Goal: Transaction & Acquisition: Obtain resource

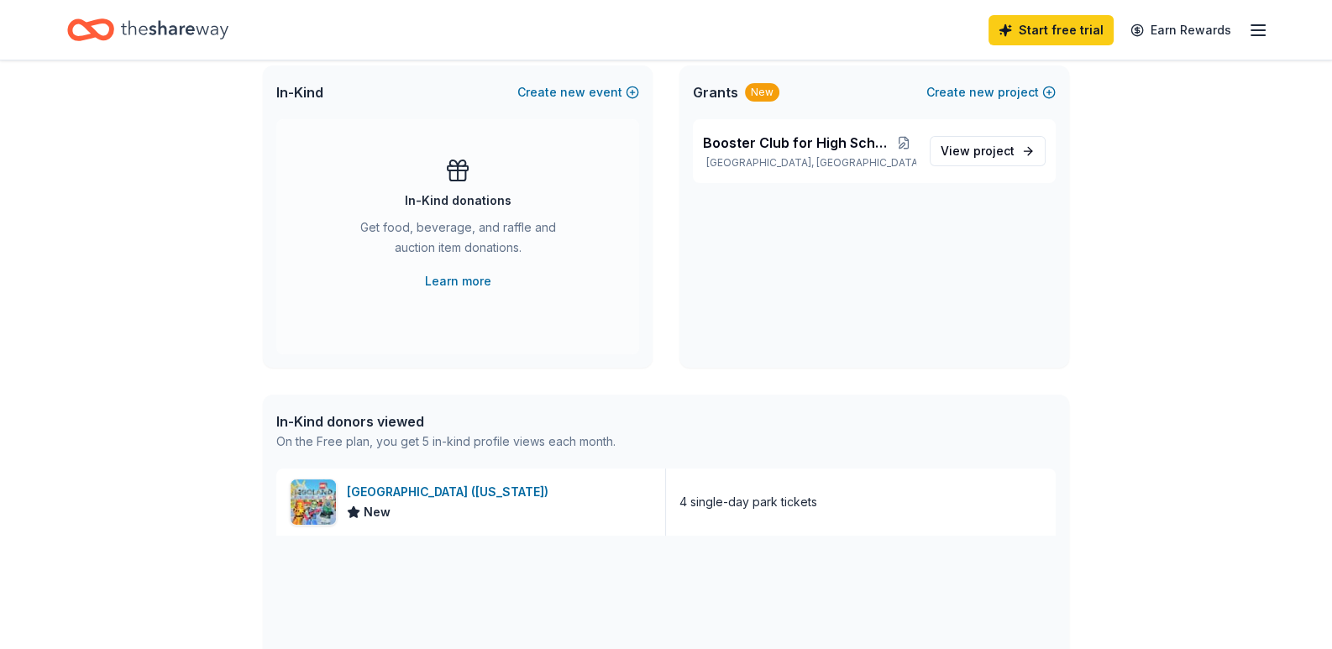
scroll to position [335, 0]
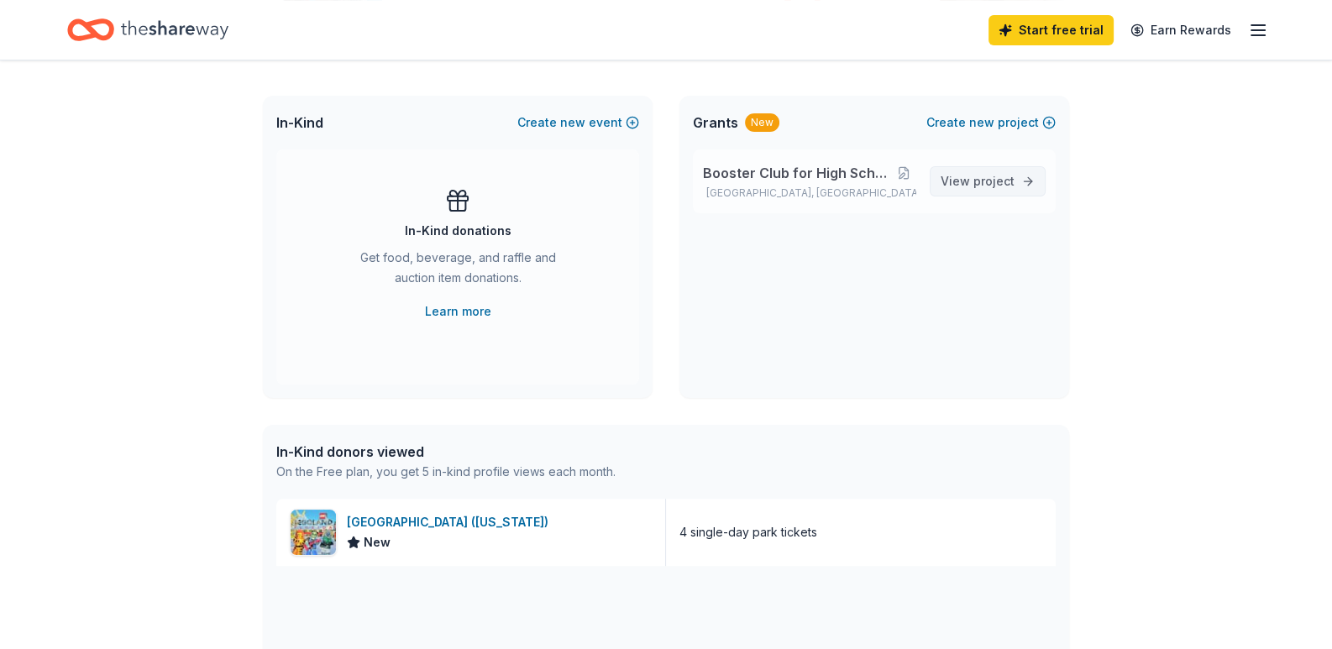
click at [976, 185] on span "project" at bounding box center [993, 181] width 41 height 14
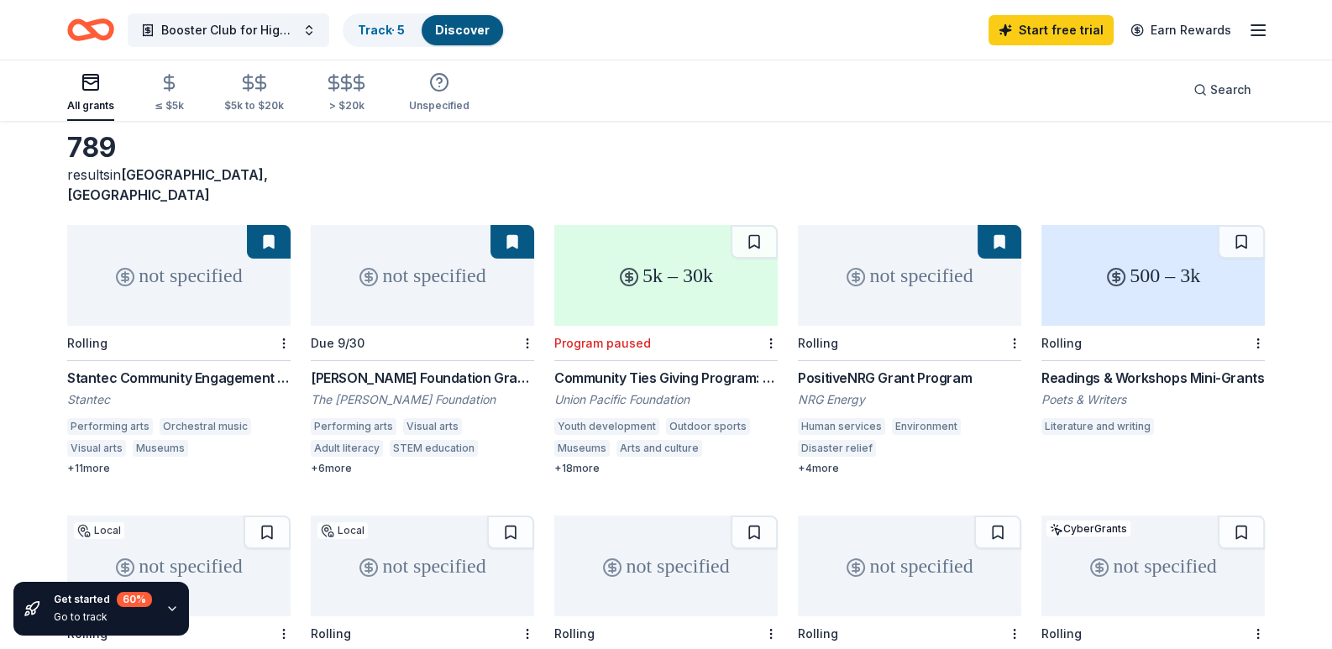
scroll to position [167, 0]
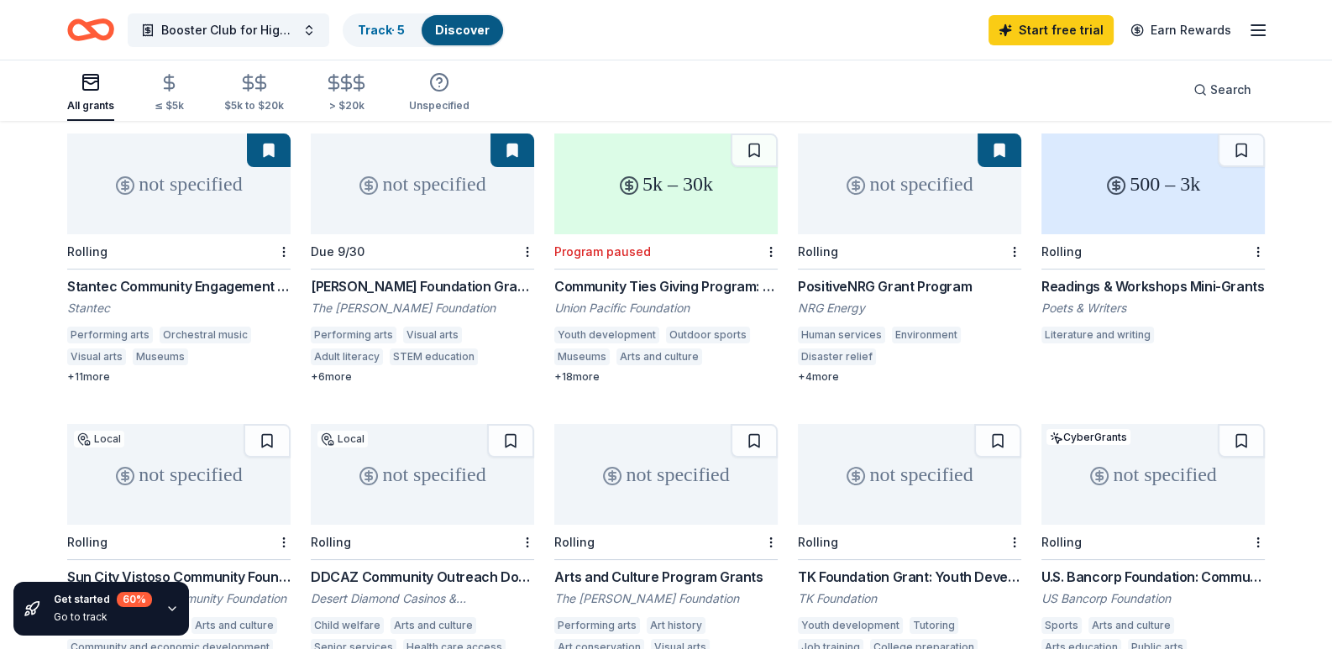
click at [826, 276] on div "PositiveNRG Grant Program" at bounding box center [909, 286] width 223 height 20
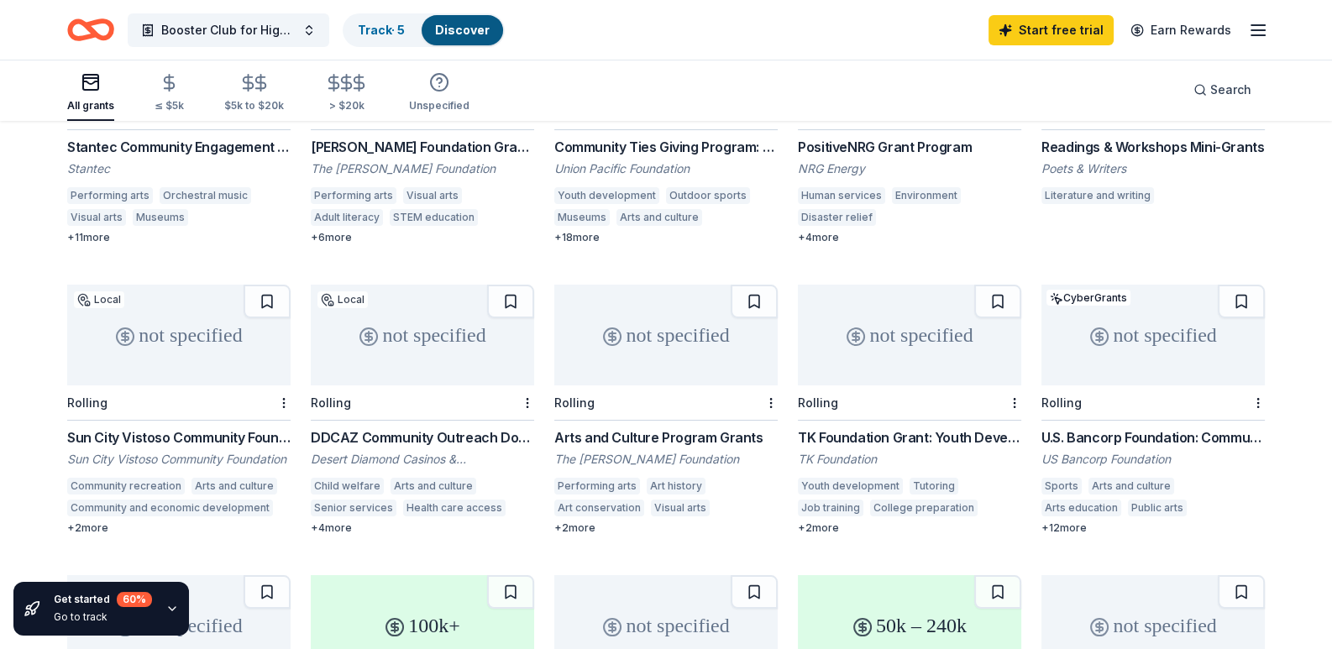
click at [1109, 347] on div "not specified" at bounding box center [1152, 335] width 223 height 101
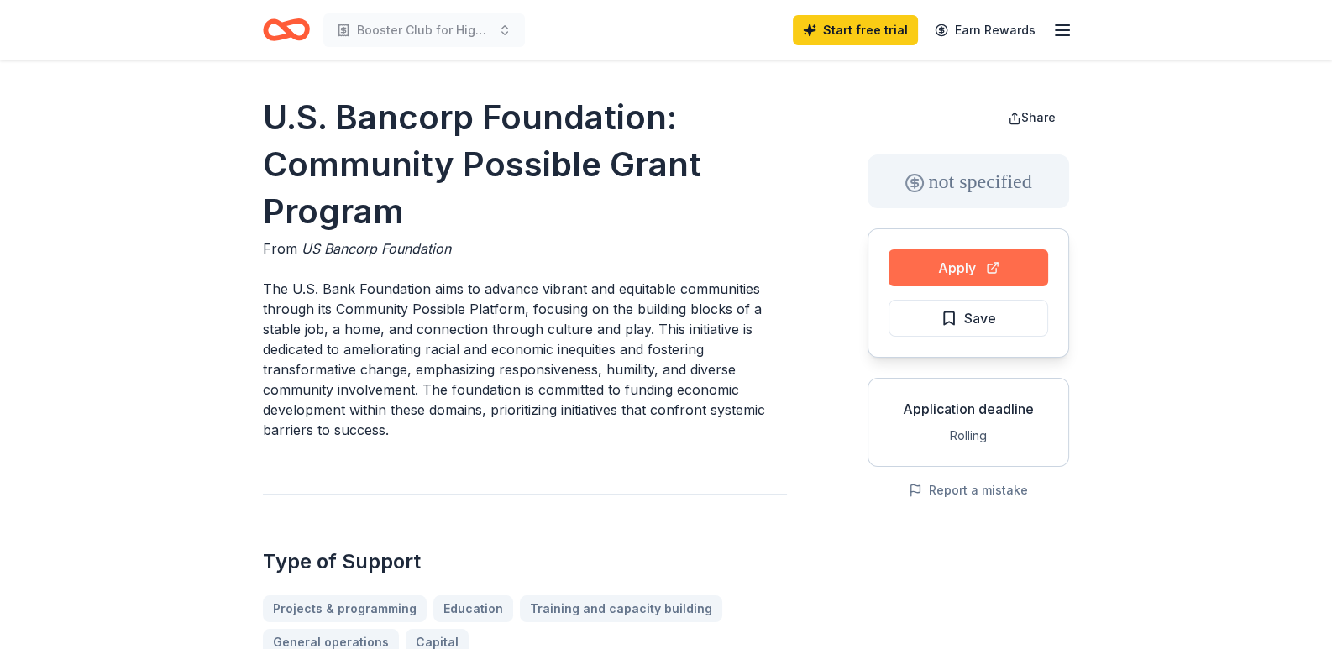
click at [948, 269] on button "Apply" at bounding box center [968, 267] width 160 height 37
